Goal: Information Seeking & Learning: Find specific fact

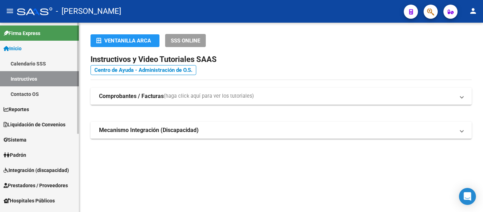
click at [35, 152] on link "Padrón" at bounding box center [39, 154] width 79 height 15
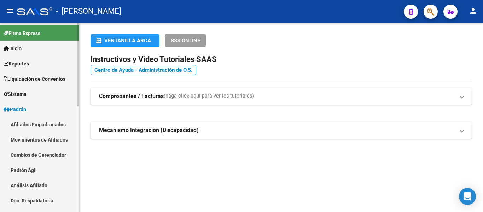
click at [43, 169] on link "Padrón Ágil" at bounding box center [39, 169] width 79 height 15
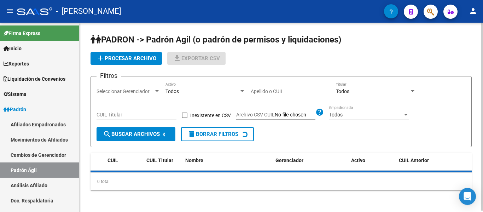
click at [281, 93] on input "Apellido o CUIL" at bounding box center [291, 91] width 80 height 6
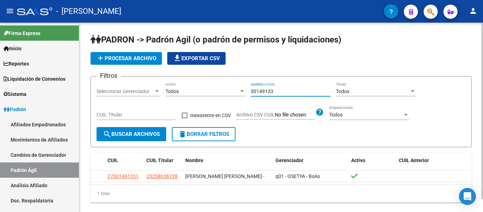
drag, startPoint x: 280, startPoint y: 91, endPoint x: 233, endPoint y: 91, distance: 47.0
click at [233, 91] on div "Filtros Seleccionar Gerenciador Seleccionar Gerenciador Todos Activo 30149133 A…" at bounding box center [281, 104] width 369 height 45
type input "3"
drag, startPoint x: 285, startPoint y: 91, endPoint x: 238, endPoint y: 85, distance: 47.9
click at [238, 85] on div "Filtros Seleccionar Gerenciador Seleccionar Gerenciador Todos Activo 30149133 A…" at bounding box center [281, 104] width 369 height 45
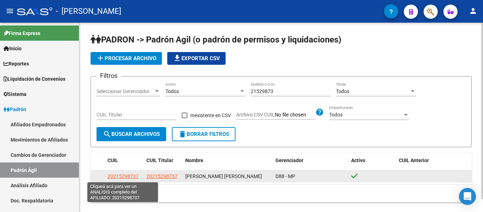
click at [126, 174] on span "20215298737" at bounding box center [123, 176] width 31 height 6
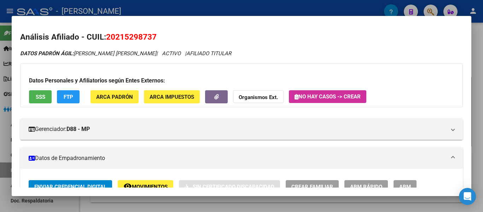
click at [224, 11] on div at bounding box center [241, 106] width 483 height 212
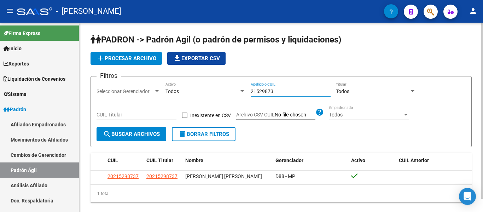
drag, startPoint x: 284, startPoint y: 92, endPoint x: 245, endPoint y: 89, distance: 39.7
click at [245, 89] on div "Filtros Seleccionar Gerenciador Seleccionar Gerenciador Todos Activo 21529873 A…" at bounding box center [281, 104] width 369 height 45
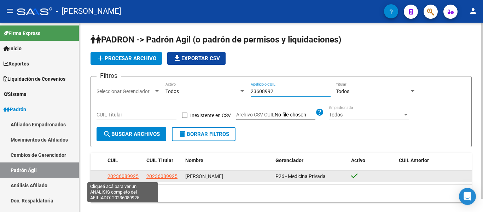
type input "23608992"
click at [115, 175] on span "20236089925" at bounding box center [123, 176] width 31 height 6
type textarea "20236089925"
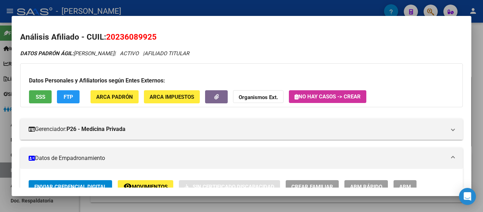
click at [230, 10] on div at bounding box center [241, 106] width 483 height 212
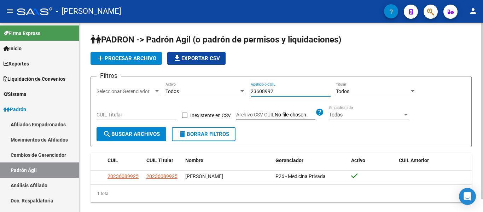
drag, startPoint x: 291, startPoint y: 91, endPoint x: 244, endPoint y: 88, distance: 46.5
click at [244, 88] on div "Filtros Seleccionar Gerenciador Seleccionar Gerenciador Todos Activo 23608992 A…" at bounding box center [281, 104] width 369 height 45
drag, startPoint x: 286, startPoint y: 90, endPoint x: 237, endPoint y: 90, distance: 48.5
click at [237, 90] on div "Filtros Seleccionar Gerenciador Seleccionar Gerenciador Todos Activo 47457755 A…" at bounding box center [281, 104] width 369 height 45
drag, startPoint x: 287, startPoint y: 89, endPoint x: 216, endPoint y: 101, distance: 71.8
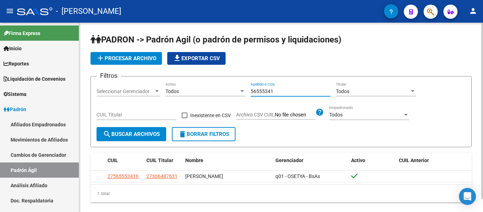
click at [216, 101] on div "Filtros Seleccionar Gerenciador Seleccionar Gerenciador Todos Activo 56555341 A…" at bounding box center [281, 104] width 369 height 45
drag, startPoint x: 286, startPoint y: 88, endPoint x: 247, endPoint y: 92, distance: 39.1
click at [247, 92] on div "Filtros Seleccionar Gerenciador Seleccionar Gerenciador Todos Activo 32919203 A…" at bounding box center [281, 104] width 369 height 45
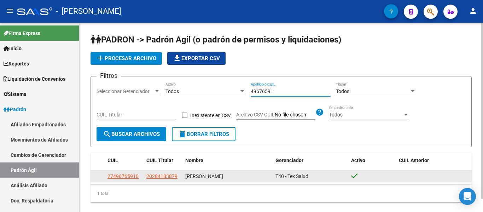
type input "49676591"
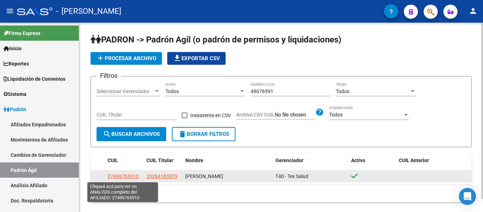
click at [132, 179] on span "27496765910" at bounding box center [123, 176] width 31 height 6
type textarea "27496765910"
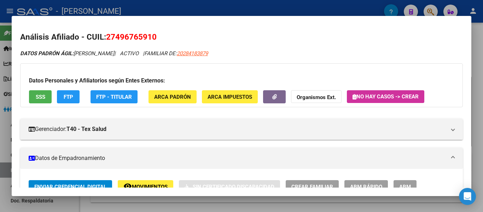
click at [310, 8] on div at bounding box center [241, 106] width 483 height 212
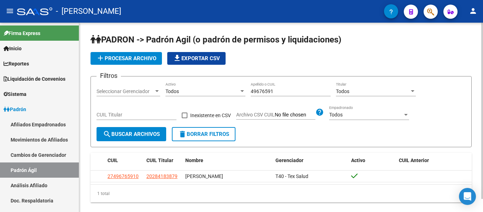
drag, startPoint x: 281, startPoint y: 92, endPoint x: 213, endPoint y: 92, distance: 67.9
click at [213, 92] on div "Filtros Seleccionar Gerenciador Seleccionar Gerenciador Todos Activo 49676591 A…" at bounding box center [281, 104] width 369 height 45
drag, startPoint x: 299, startPoint y: 94, endPoint x: 245, endPoint y: 93, distance: 53.8
click at [238, 91] on div "Filtros Seleccionar Gerenciador Seleccionar Gerenciador Todos Activo 47648171 A…" at bounding box center [281, 104] width 369 height 45
drag, startPoint x: 265, startPoint y: 87, endPoint x: 247, endPoint y: 87, distance: 18.4
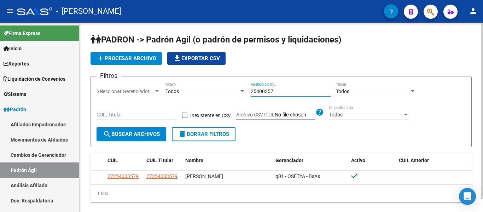
click at [247, 87] on div "Filtros Seleccionar Gerenciador Seleccionar Gerenciador Todos Activo 25400357 A…" at bounding box center [281, 104] width 369 height 45
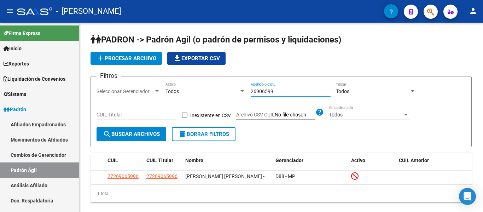
type input "26906599"
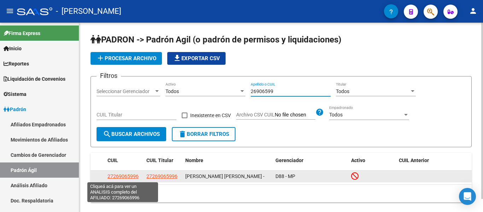
click at [134, 174] on span "27269065996" at bounding box center [123, 176] width 31 height 6
type textarea "27269065996"
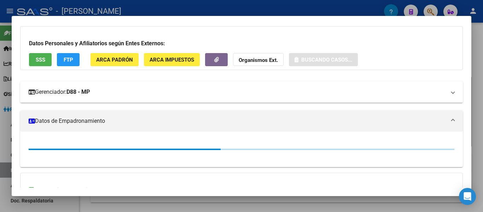
scroll to position [106, 0]
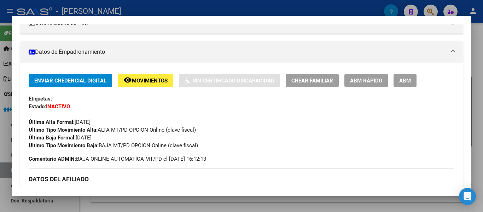
click at [110, 10] on div at bounding box center [241, 106] width 483 height 212
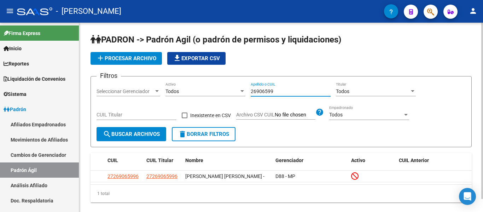
drag, startPoint x: 291, startPoint y: 92, endPoint x: 233, endPoint y: 96, distance: 57.8
click at [233, 96] on div "Filtros Seleccionar Gerenciador Seleccionar Gerenciador Todos Activo 26906599 A…" at bounding box center [281, 104] width 369 height 45
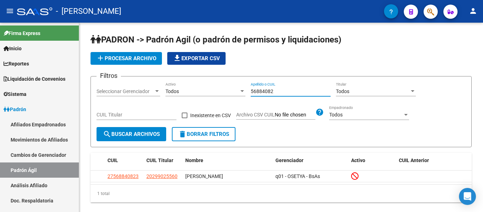
type input "56884082"
drag, startPoint x: 286, startPoint y: 89, endPoint x: 204, endPoint y: 89, distance: 81.4
click at [204, 89] on div "Filtros Seleccionar Gerenciador Seleccionar Gerenciador Todos Activo 56884082 A…" at bounding box center [281, 104] width 369 height 45
